Goal: Find contact information: Find contact information

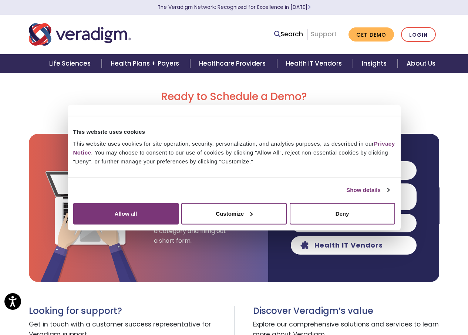
click at [329, 33] on link "Support" at bounding box center [324, 34] width 26 height 9
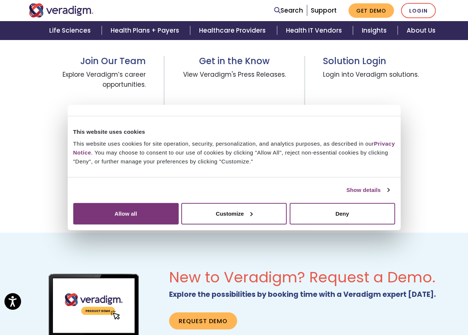
scroll to position [248, 0]
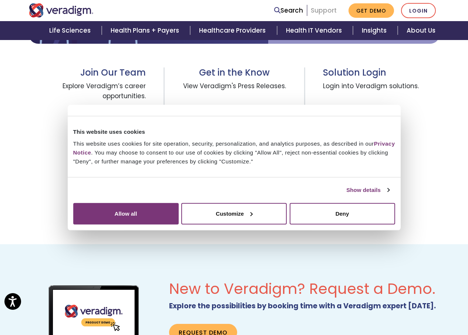
click at [329, 7] on link "Support" at bounding box center [324, 10] width 26 height 9
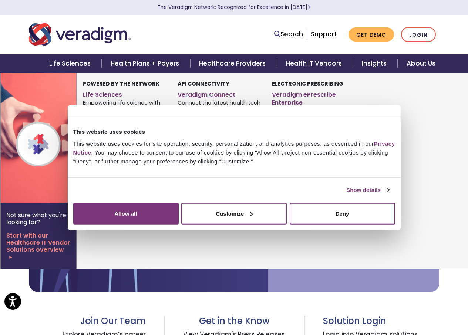
click at [197, 97] on link "Veradigm Connect" at bounding box center [220, 93] width 84 height 11
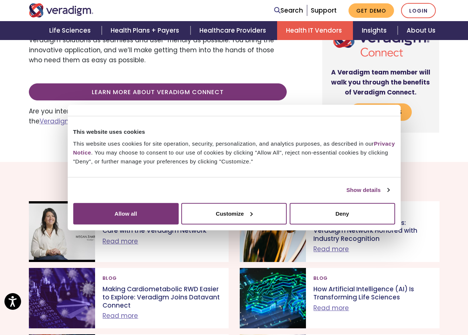
scroll to position [407, 0]
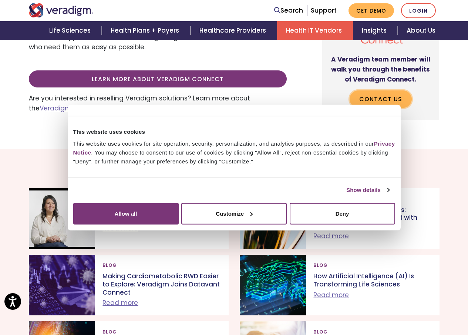
click at [400, 101] on link "Contact Us" at bounding box center [381, 98] width 62 height 17
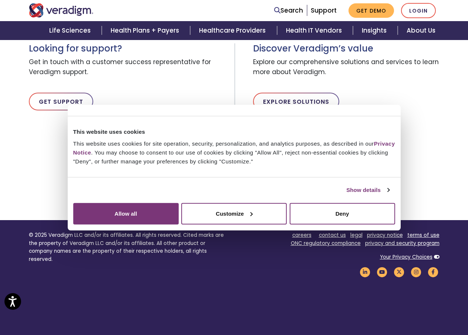
scroll to position [370, 0]
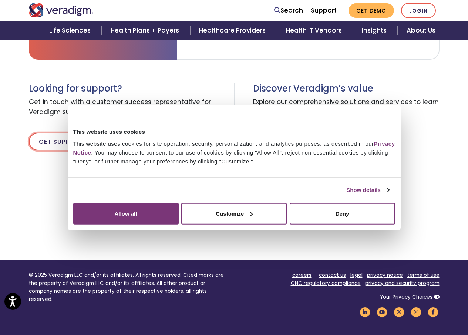
click at [61, 137] on link "Get Support" at bounding box center [61, 142] width 64 height 18
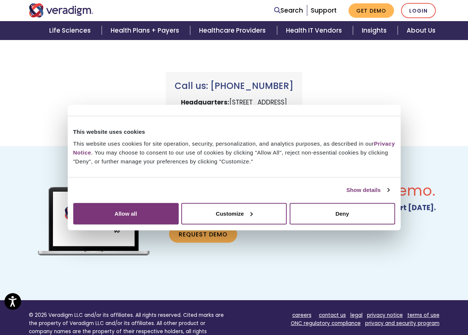
scroll to position [333, 0]
